Goal: Information Seeking & Learning: Learn about a topic

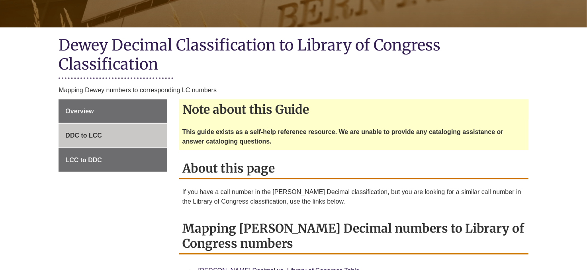
scroll to position [159, 0]
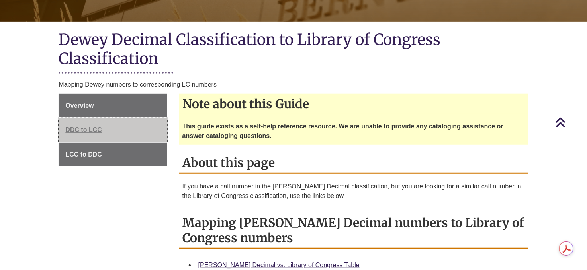
click at [87, 130] on span "DDC to LCC" at bounding box center [83, 130] width 37 height 7
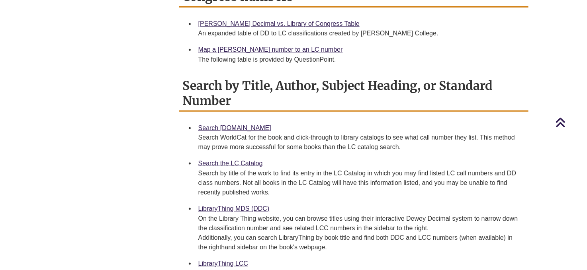
scroll to position [359, 0]
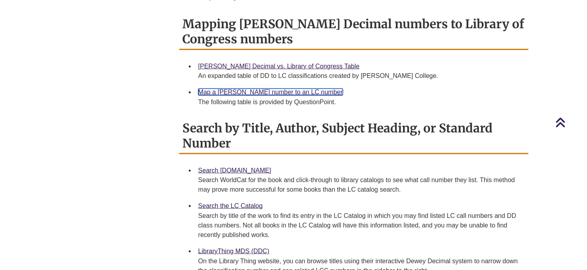
click at [277, 92] on link "Map a [PERSON_NAME] number to an LC number" at bounding box center [270, 92] width 145 height 7
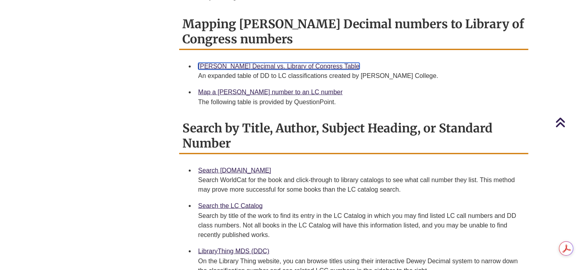
click at [276, 66] on link "[PERSON_NAME] Decimal vs. Library of Congress Table" at bounding box center [278, 66] width 161 height 7
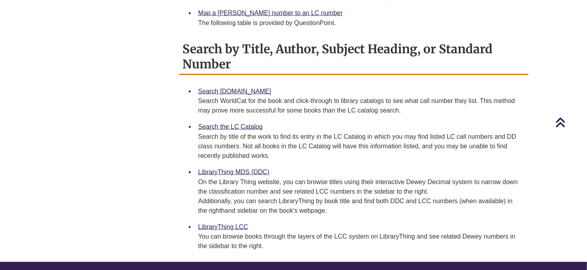
scroll to position [438, 0]
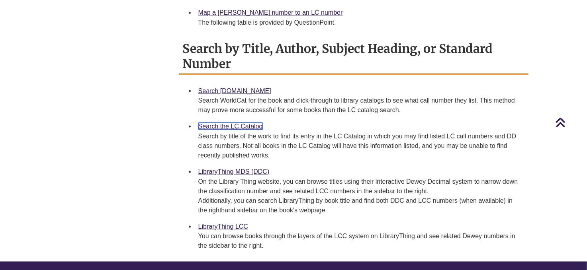
click at [240, 127] on link "Search the LC Catalog" at bounding box center [230, 126] width 65 height 7
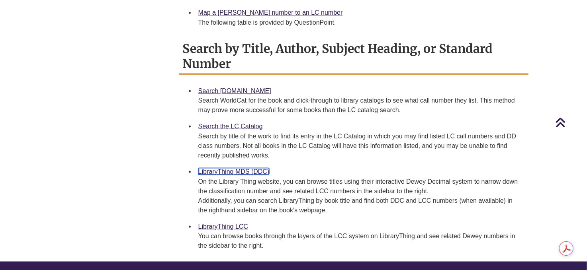
click at [229, 173] on link "LibraryThing MDS (DDC)" at bounding box center [233, 172] width 71 height 7
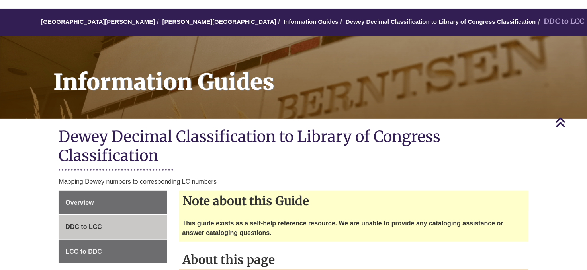
scroll to position [0, 0]
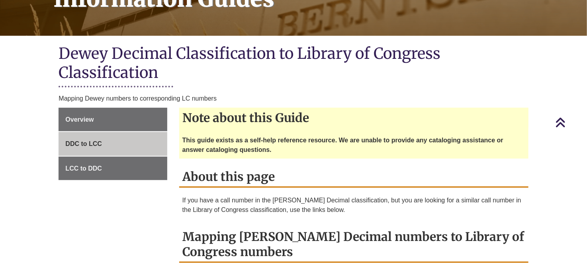
scroll to position [159, 0]
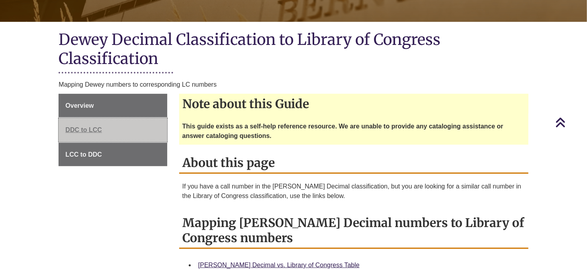
click at [93, 127] on span "DDC to LCC" at bounding box center [83, 130] width 37 height 7
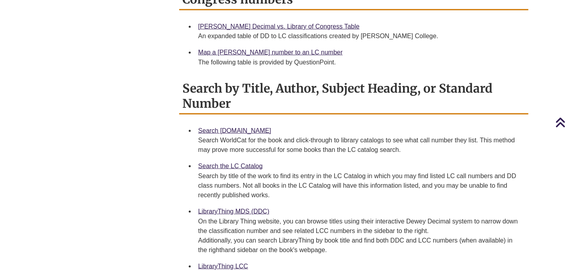
scroll to position [199, 0]
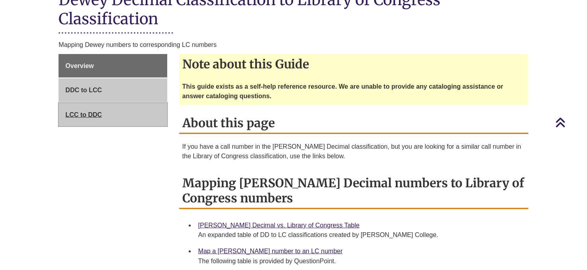
click at [78, 118] on span "LCC to DDC" at bounding box center [83, 115] width 37 height 7
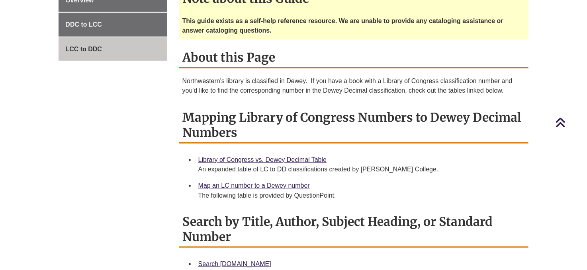
scroll to position [319, 0]
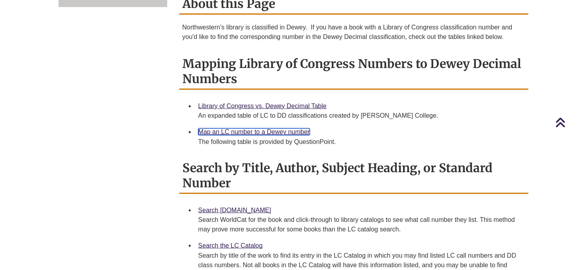
click at [221, 132] on link "Map an LC number to a Dewey number" at bounding box center [254, 132] width 112 height 7
